Goal: Information Seeking & Learning: Learn about a topic

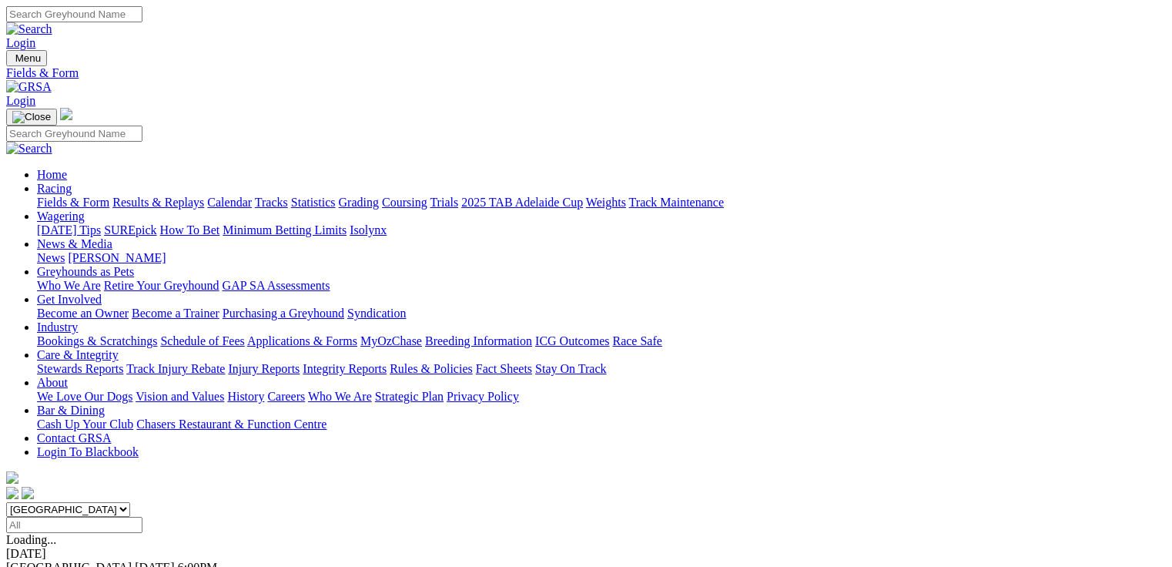
select select "QLD"
click at [130, 502] on select "South Australia New South Wales Northern Territory Queensland Tasmania Victoria…" at bounding box center [68, 509] width 124 height 15
select select "QLD"
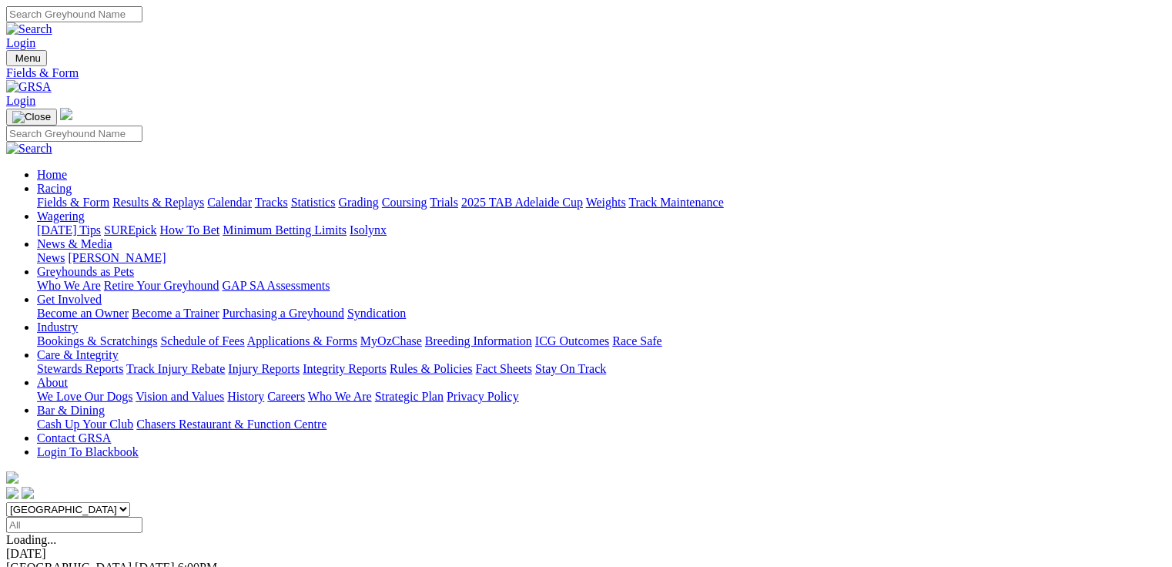
click at [104, 502] on select "South Australia New South Wales Northern Territory Queensland Tasmania Victoria…" at bounding box center [68, 509] width 124 height 15
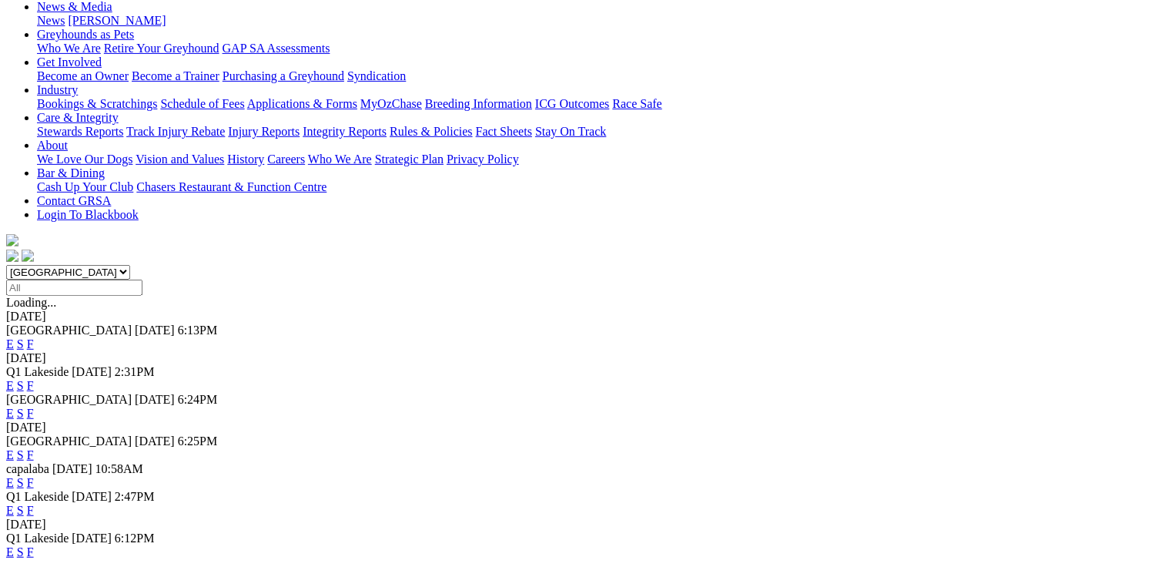
scroll to position [123, 0]
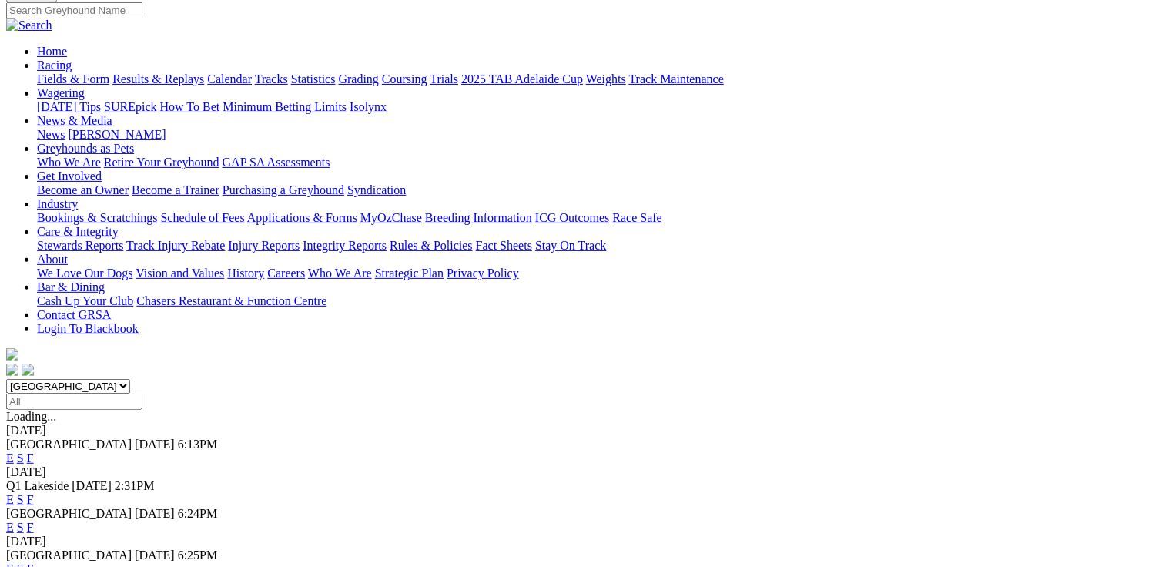
click at [14, 493] on link "E" at bounding box center [10, 499] width 8 height 13
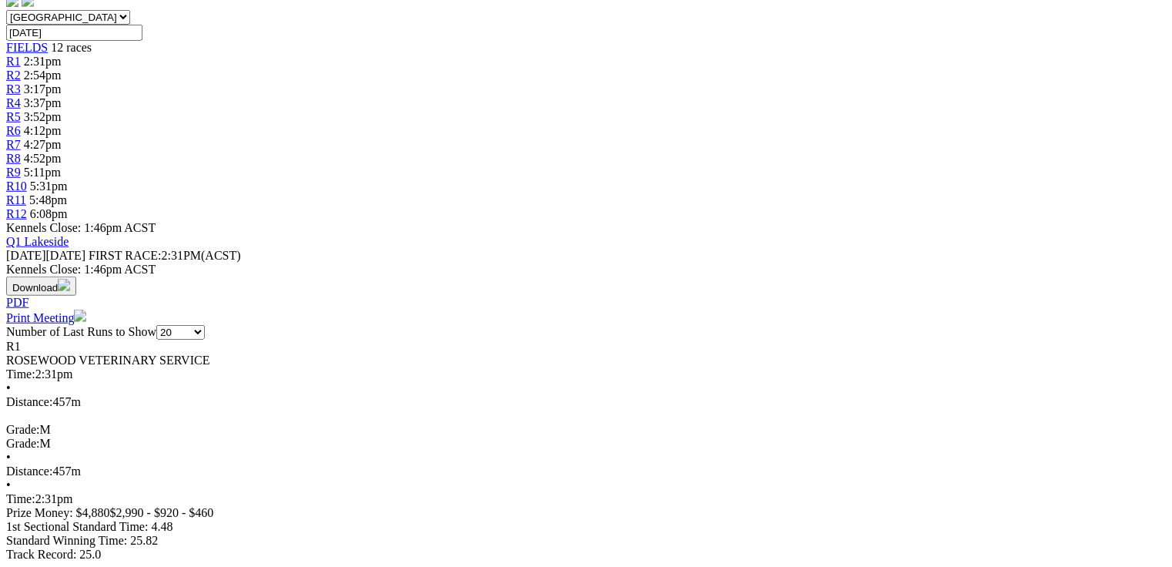
scroll to position [493, 0]
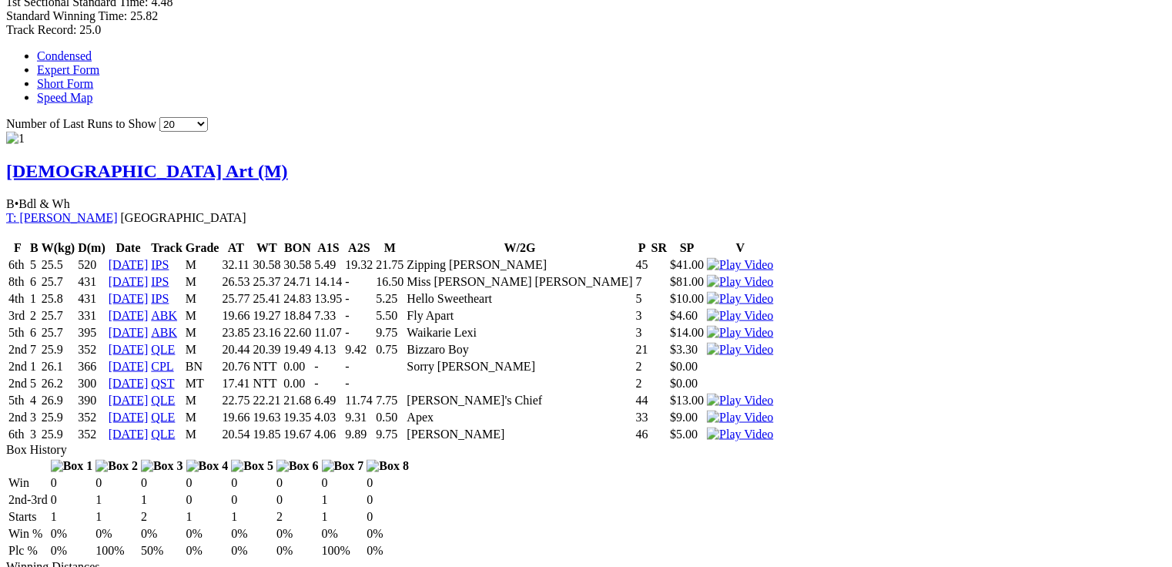
scroll to position [1047, 0]
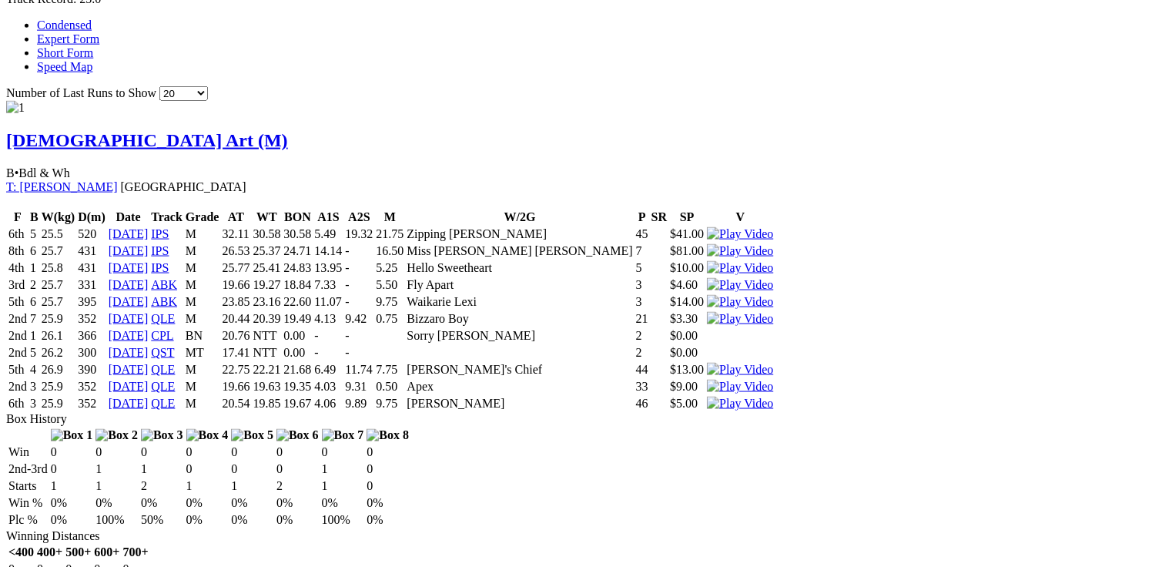
drag, startPoint x: 162, startPoint y: 419, endPoint x: 77, endPoint y: 390, distance: 89.3
drag, startPoint x: 357, startPoint y: 182, endPoint x: 421, endPoint y: 180, distance: 63.9
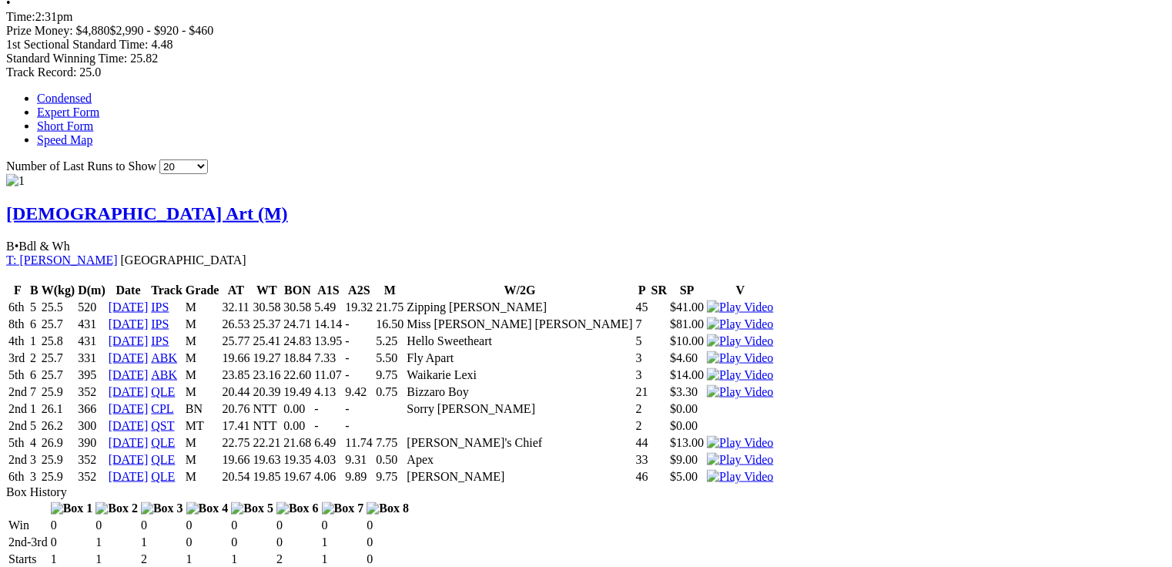
scroll to position [996, 0]
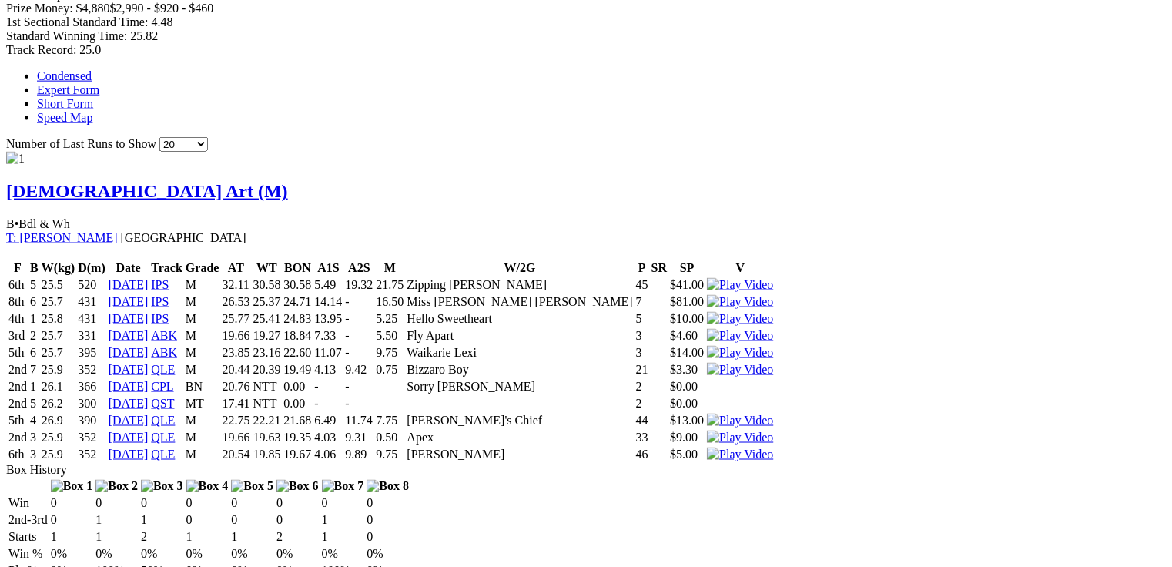
drag, startPoint x: 68, startPoint y: 216, endPoint x: 1109, endPoint y: 400, distance: 1057.6
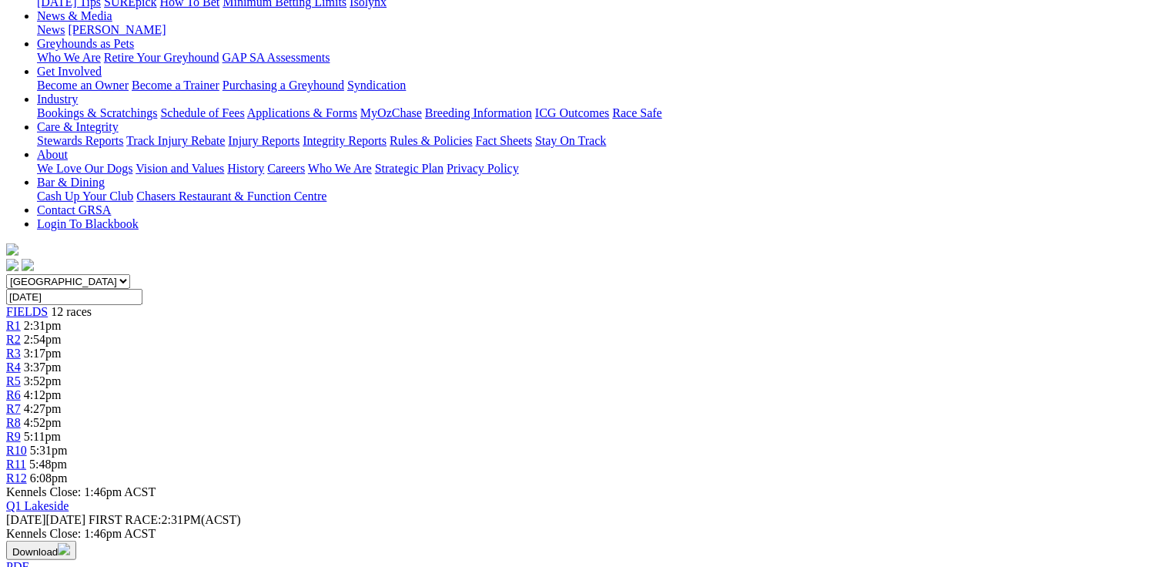
scroll to position [0, 0]
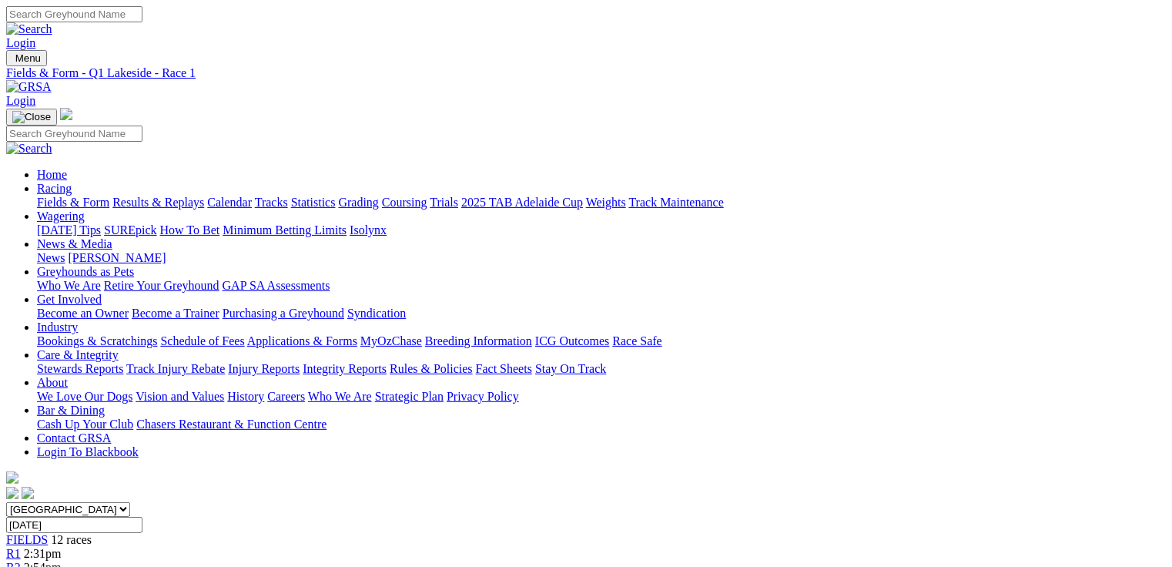
click at [62, 560] on span "2:54pm" at bounding box center [43, 566] width 38 height 13
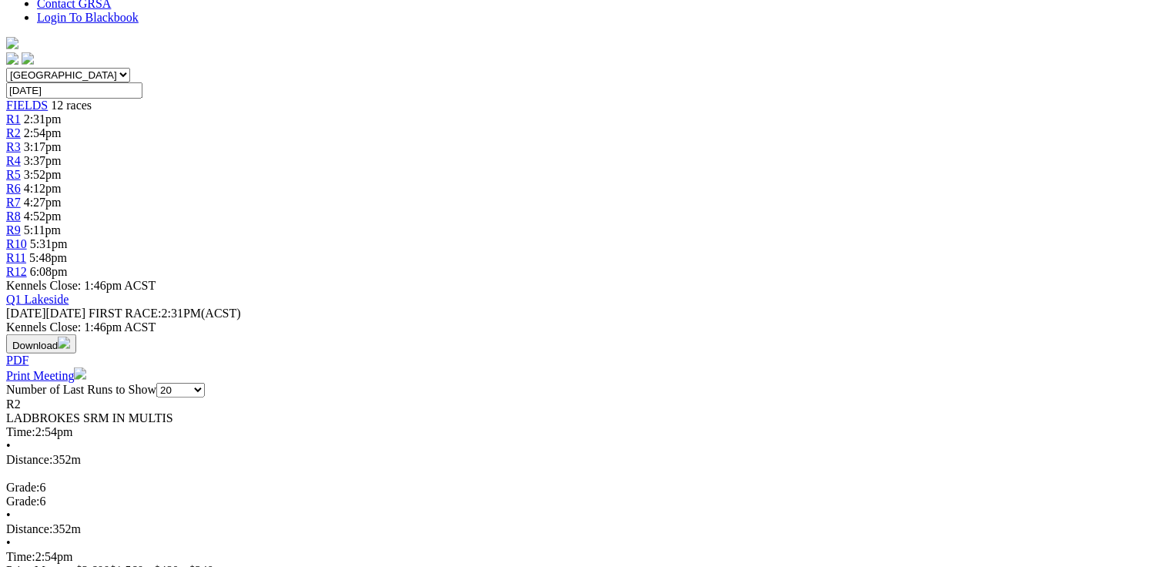
scroll to position [493, 0]
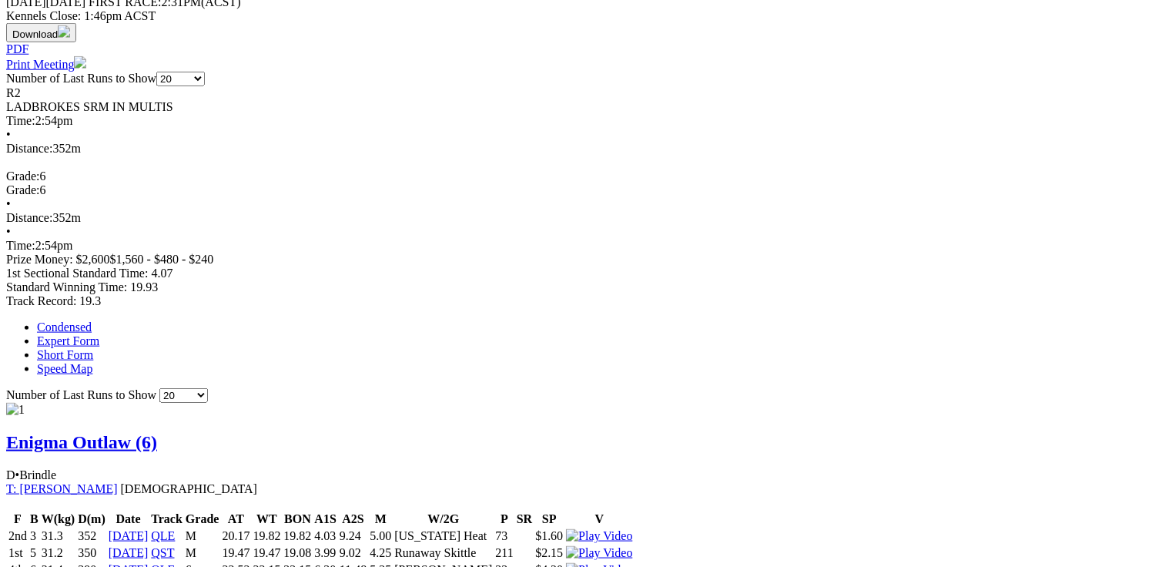
scroll to position [801, 0]
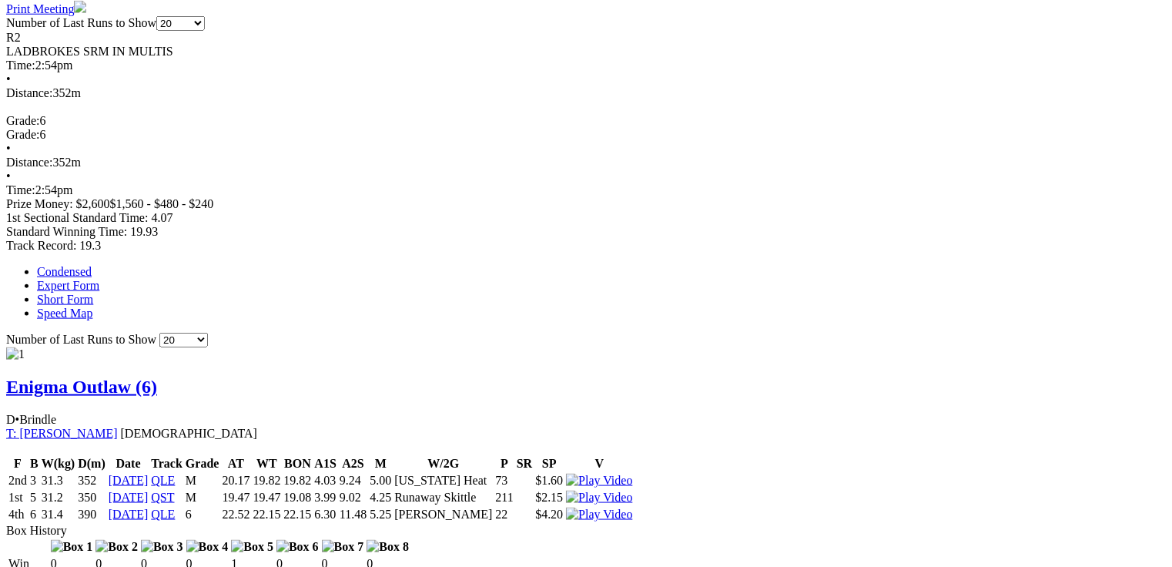
drag, startPoint x: 304, startPoint y: 209, endPoint x: 620, endPoint y: 203, distance: 315.7
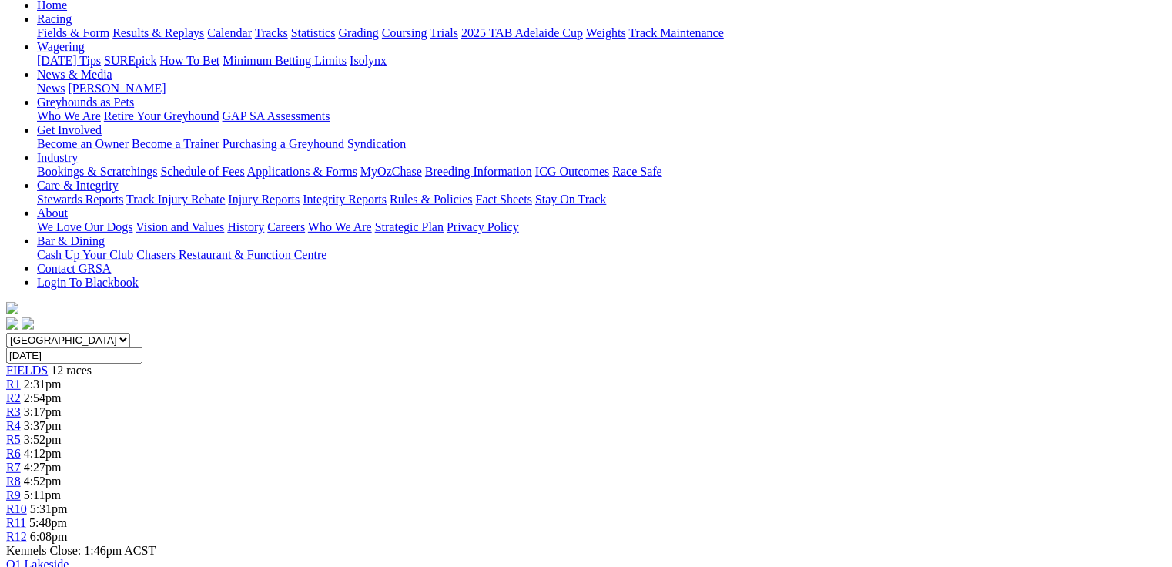
scroll to position [120, 0]
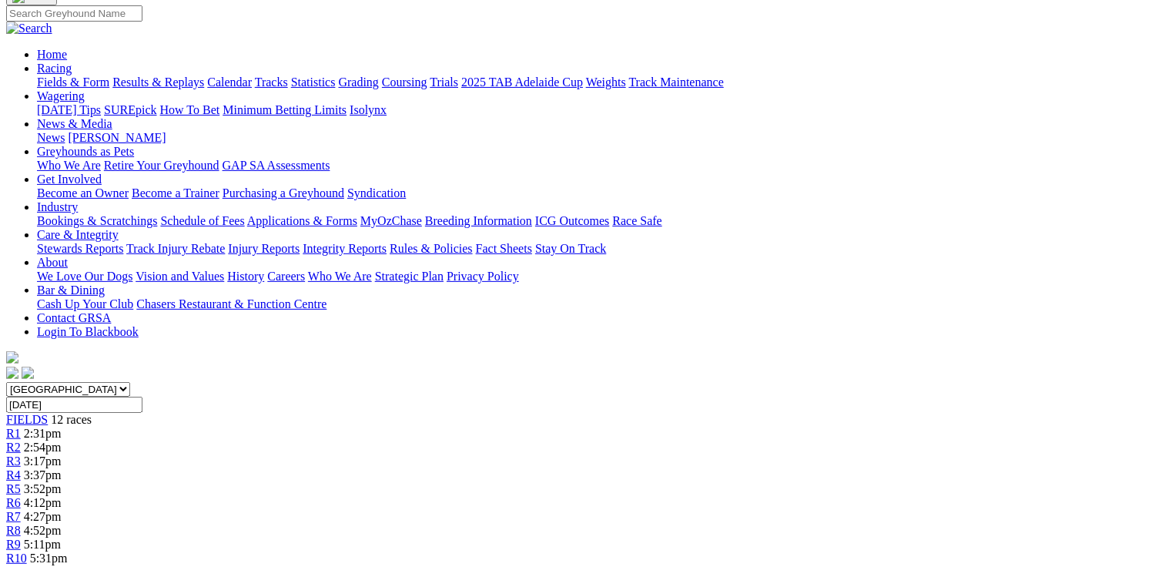
click at [62, 454] on span "3:17pm" at bounding box center [43, 460] width 38 height 13
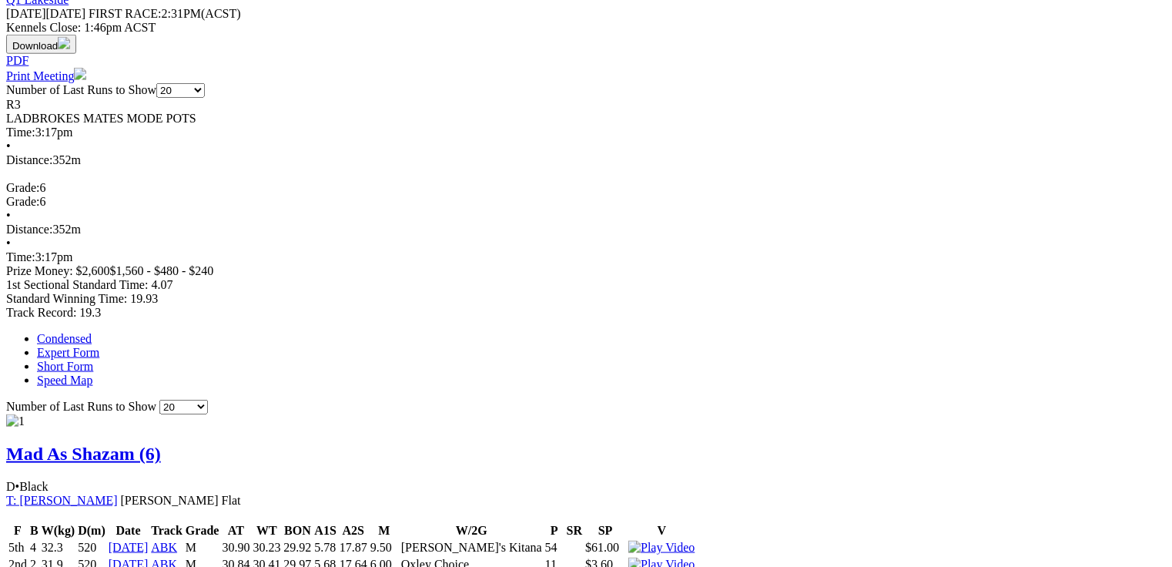
scroll to position [739, 0]
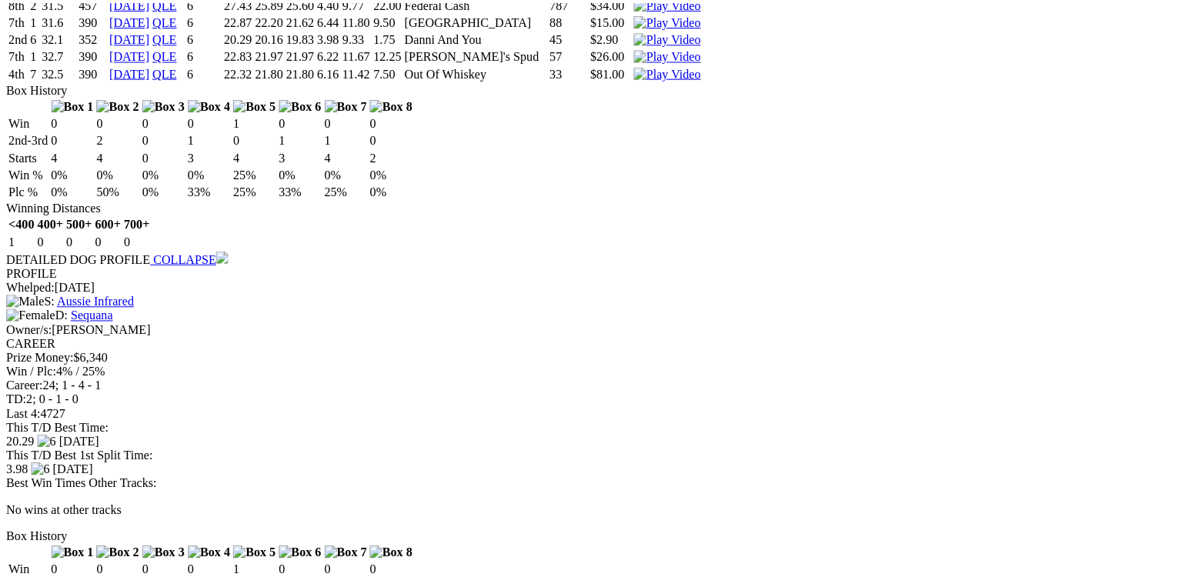
scroll to position [1540, 0]
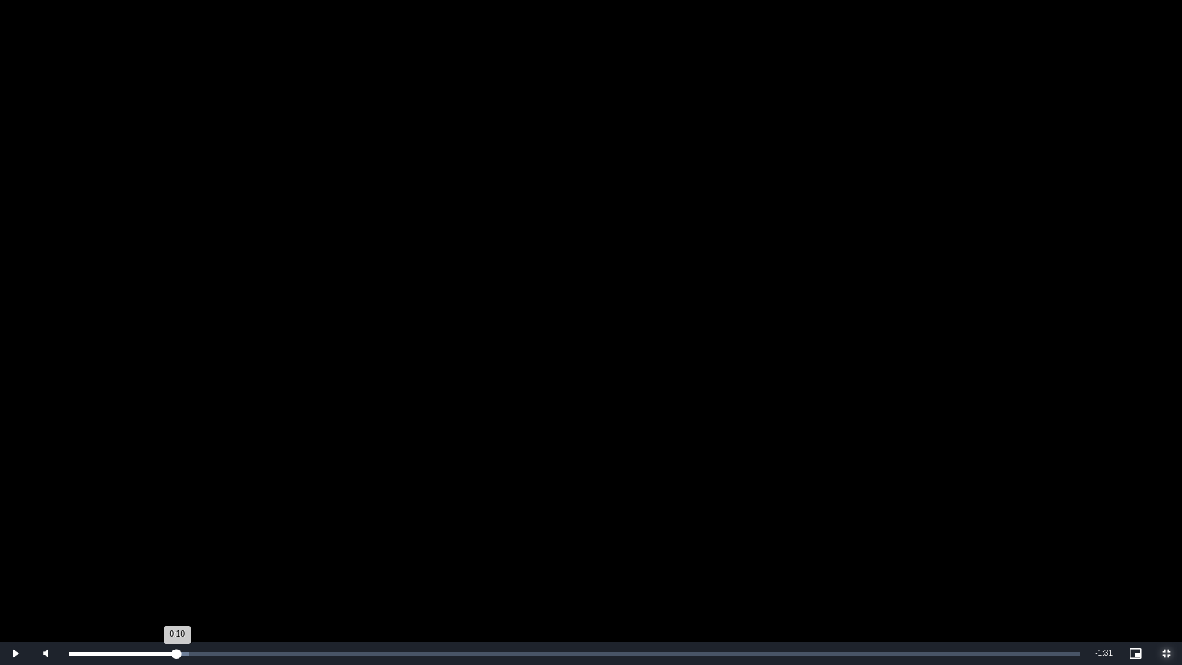
click at [177, 566] on div "Loaded : 11.89% 0:10 0:10" at bounding box center [575, 653] width 1026 height 23
click at [403, 403] on video "To view this video please enable JavaScript, and consider upgrading to a web br…" at bounding box center [591, 332] width 1182 height 665
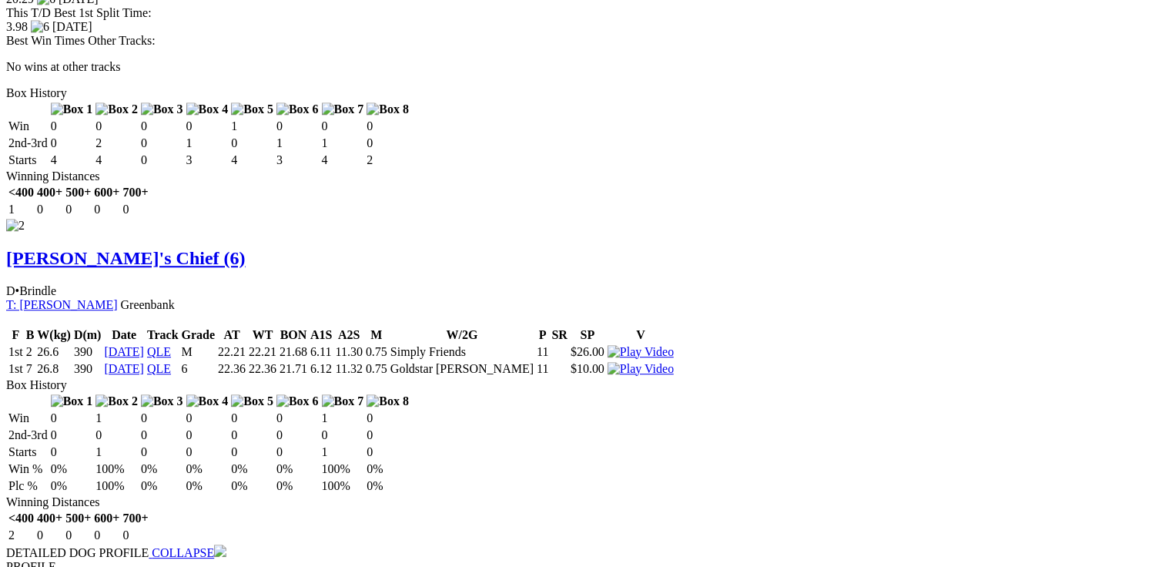
scroll to position [2155, 0]
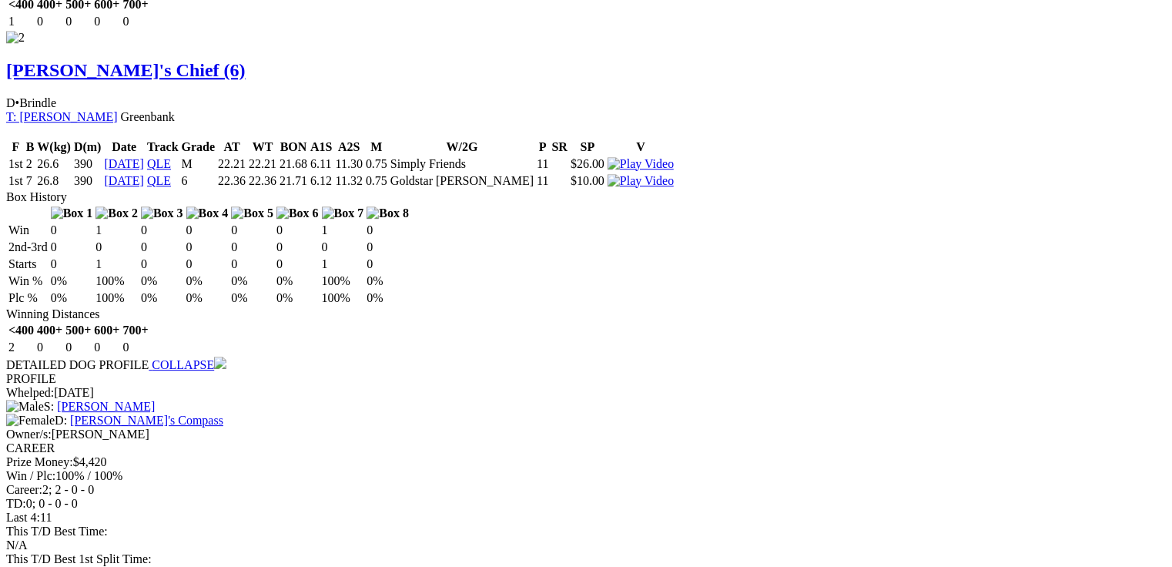
drag, startPoint x: 474, startPoint y: 391, endPoint x: 501, endPoint y: 386, distance: 27.3
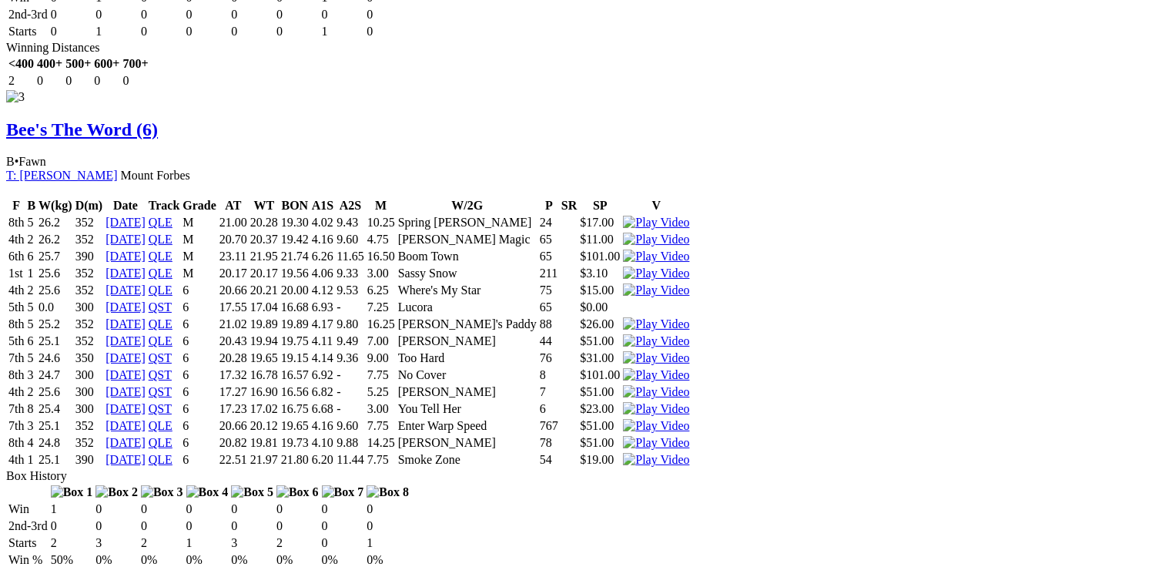
scroll to position [2833, 0]
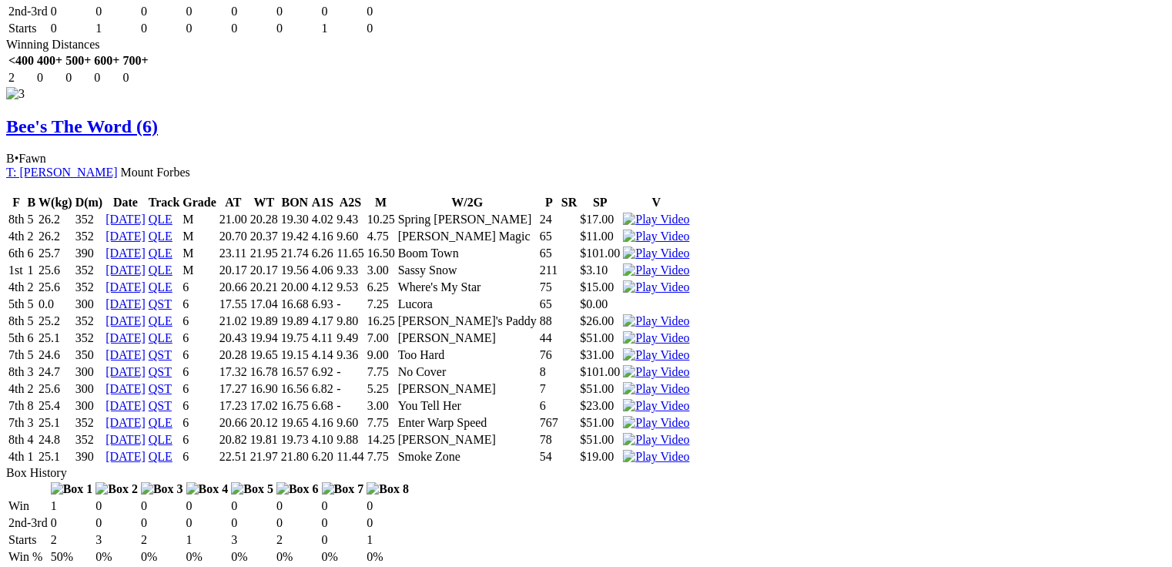
drag, startPoint x: 238, startPoint y: 175, endPoint x: 435, endPoint y: 182, distance: 197.2
drag, startPoint x: 79, startPoint y: 152, endPoint x: 1038, endPoint y: 523, distance: 1027.7
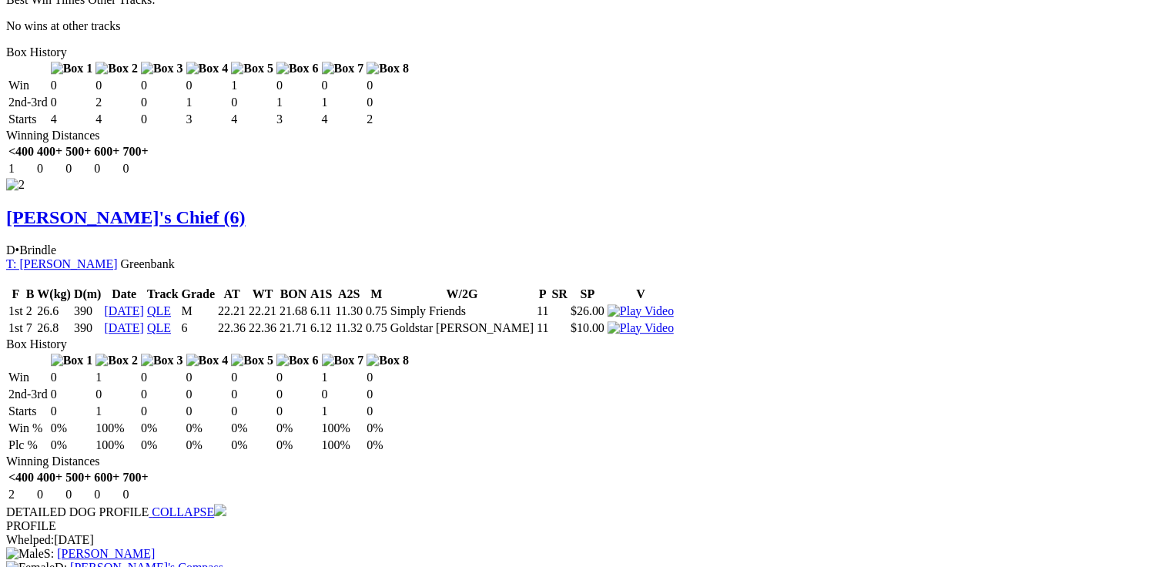
scroll to position [1971, 0]
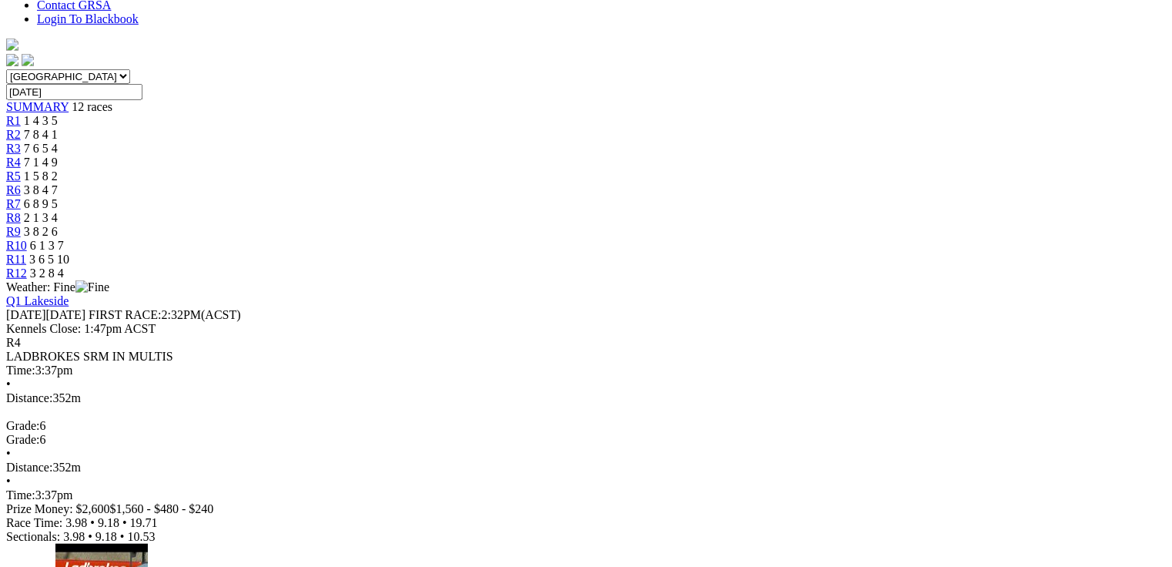
scroll to position [434, 0]
